Goal: Task Accomplishment & Management: Manage account settings

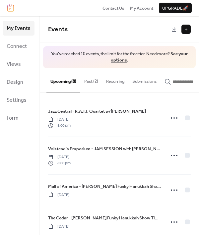
click at [92, 85] on button "Past (2)" at bounding box center [91, 79] width 22 height 23
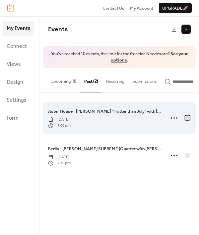
click at [187, 120] on div at bounding box center [187, 117] width 5 height 5
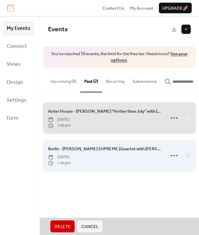
click at [188, 159] on div "Berlin - [PERSON_NAME] SUPREME (Quartet with [PERSON_NAME], [PERSON_NAME]) [DAT…" at bounding box center [119, 156] width 143 height 38
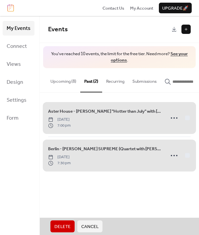
click at [62, 222] on button "Delete" at bounding box center [63, 226] width 24 height 12
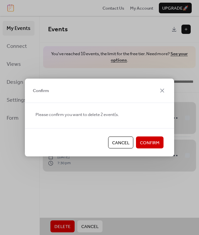
click at [149, 140] on span "Confirm" at bounding box center [150, 143] width 20 height 7
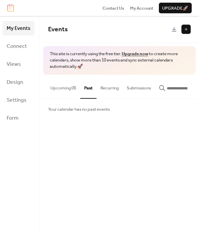
click at [57, 81] on button "Upcoming (8)" at bounding box center [64, 86] width 34 height 23
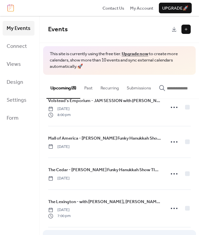
scroll to position [168, 0]
